Goal: Information Seeking & Learning: Learn about a topic

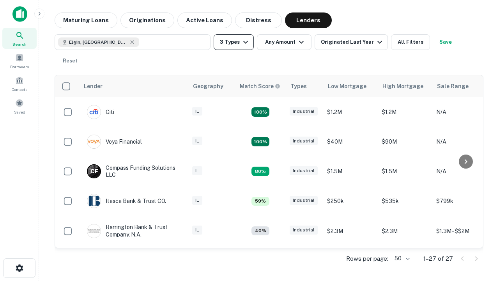
click at [233, 42] on button "3 Types" at bounding box center [234, 42] width 40 height 16
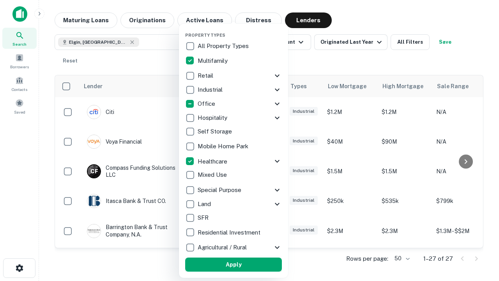
click at [233, 264] on button "Apply" at bounding box center [233, 264] width 97 height 14
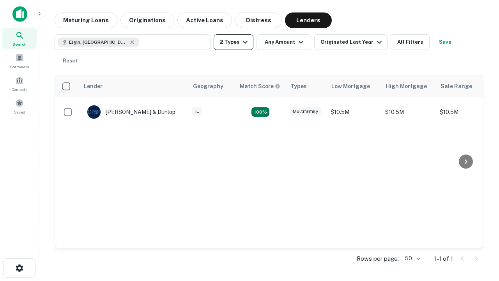
click at [233, 42] on button "2 Types" at bounding box center [234, 42] width 40 height 16
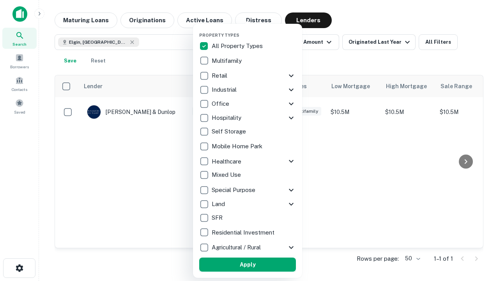
click at [248, 264] on button "Apply" at bounding box center [247, 264] width 97 height 14
